Goal: Navigation & Orientation: Find specific page/section

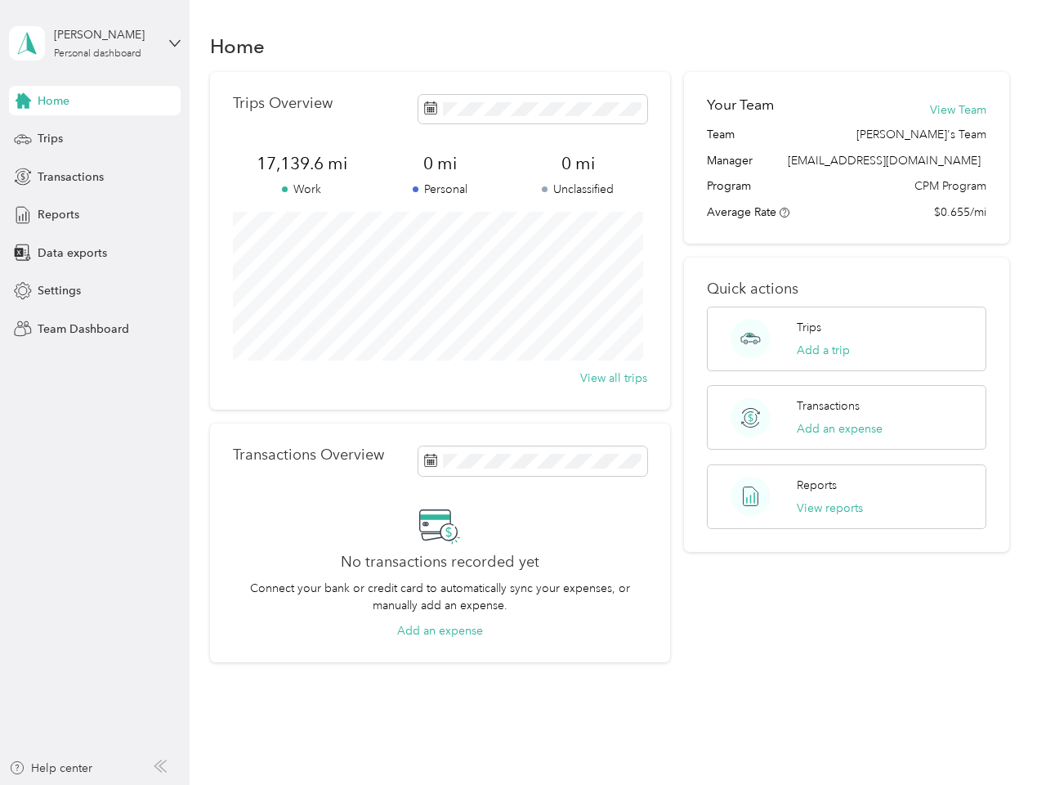
click at [518, 392] on div "Trips Overview 17,139.6 mi Work 0 mi Personal 0 mi Unclassified View all trips" at bounding box center [440, 241] width 460 height 338
click at [95, 43] on div "[PERSON_NAME]" at bounding box center [105, 34] width 102 height 17
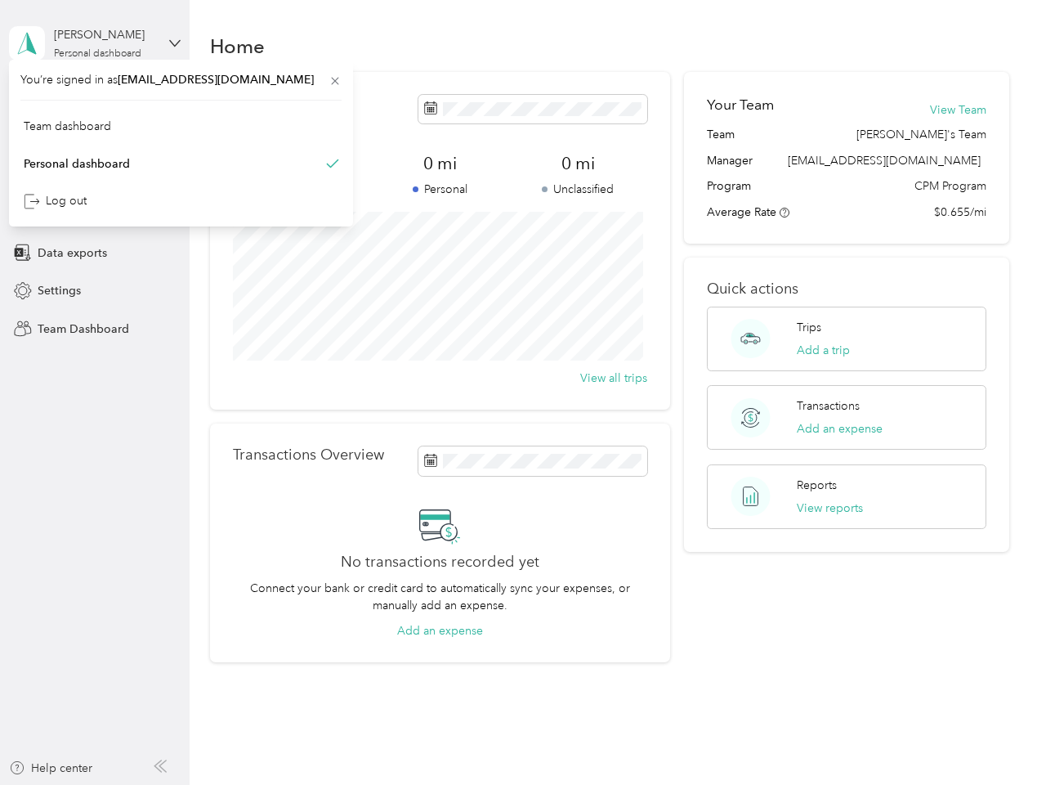
click at [95, 101] on div "You’re signed in as [EMAIL_ADDRESS][DOMAIN_NAME] Team dashboard Personal dashbo…" at bounding box center [181, 143] width 344 height 167
